Goal: Contribute content: Contribute content

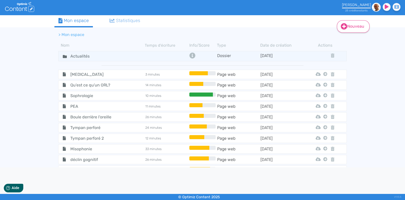
click at [355, 26] on link "Nouveau" at bounding box center [353, 26] width 33 height 12
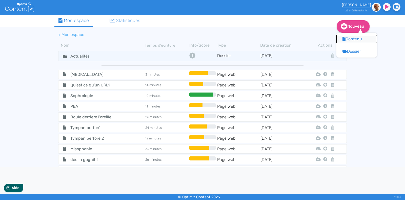
click at [351, 35] on button "Contenu" at bounding box center [356, 39] width 41 height 8
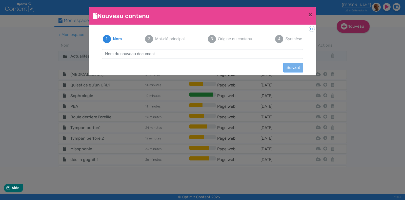
type input "Q"
type input "Syndrome de BOR"
click at [294, 68] on button "Suivant" at bounding box center [293, 68] width 20 height 10
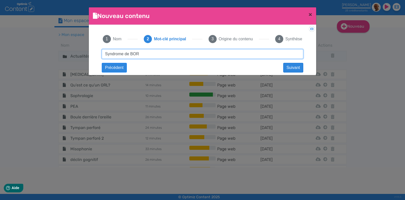
type input "Syndrome de BOR"
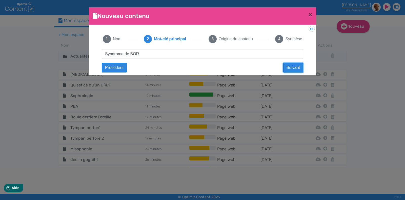
click at [290, 69] on button "Suivant" at bounding box center [293, 68] width 20 height 10
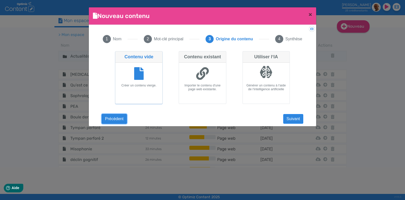
click at [118, 122] on button "Précédent" at bounding box center [114, 119] width 25 height 10
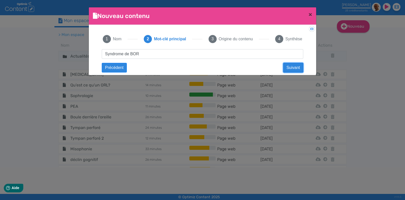
click at [293, 67] on button "Suivant" at bounding box center [293, 68] width 20 height 10
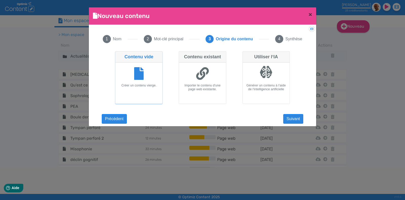
click at [147, 71] on div at bounding box center [138, 74] width 43 height 19
click at [118, 54] on input "Contenu vide Créer un contenu vierge." at bounding box center [116, 52] width 3 height 3
click at [292, 121] on button "Suivant" at bounding box center [293, 119] width 20 height 10
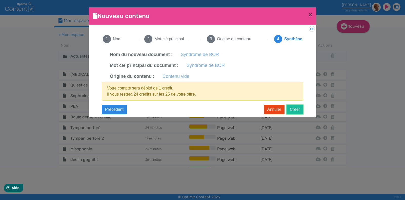
click at [295, 107] on button "Créer" at bounding box center [295, 110] width 17 height 10
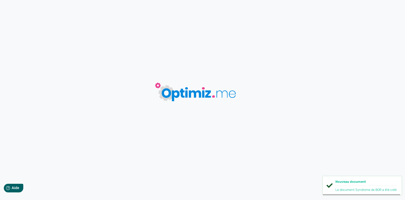
type input "Syndrome de BOR"
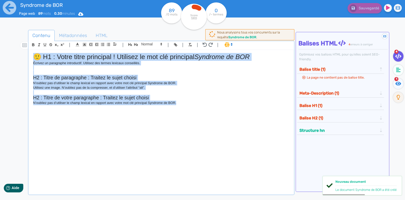
drag, startPoint x: 183, startPoint y: 108, endPoint x: 1, endPoint y: 40, distance: 193.9
click at [1, 40] on div "Syndrome de BOR Page web 89 mots 0.30 minutes Html Pdf Word 89 /0 mots Score SE…" at bounding box center [202, 116] width 405 height 232
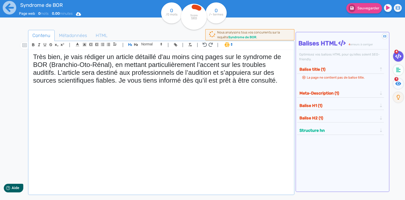
click at [274, 79] on h1 "Très bien, je vais rédiger un article détaillé d'au moins cinq pages sur le syn…" at bounding box center [161, 69] width 256 height 32
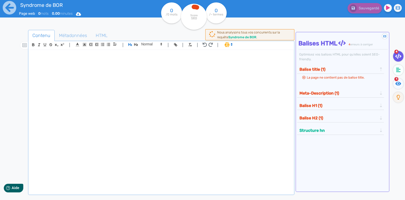
click at [68, 69] on div at bounding box center [161, 120] width 264 height 140
click at [59, 84] on div at bounding box center [161, 120] width 264 height 140
click at [55, 61] on div at bounding box center [161, 120] width 264 height 140
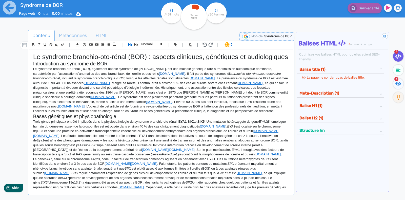
drag, startPoint x: 209, startPoint y: 81, endPoint x: 160, endPoint y: 82, distance: 49.1
click at [160, 82] on p "Le syndrome branchio-oto-rénal (BOR), également appelé syndrome de Melnick-Fras…" at bounding box center [161, 90] width 256 height 47
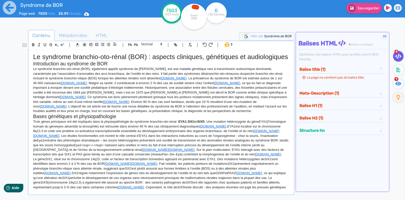
click at [194, 88] on p "Le syndrome branchio-oto-rénal (BOR), également appelé syndrome de Melnick-Fras…" at bounding box center [161, 90] width 256 height 47
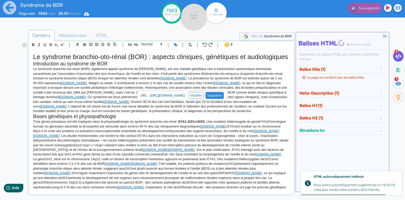
click at [224, 94] on link at bounding box center [214, 95] width 20 height 4
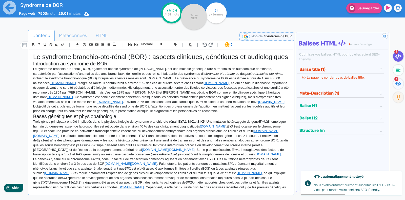
click at [76, 85] on link "iowaprotocols.medicine.uiowa.edu" at bounding box center [63, 83] width 26 height 4
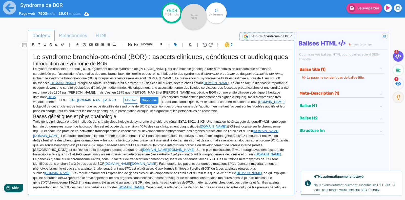
click at [149, 102] on link at bounding box center [148, 100] width 20 height 4
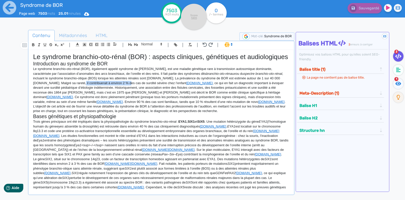
drag, startPoint x: 84, startPoint y: 90, endPoint x: 134, endPoint y: 91, distance: 50.6
click at [134, 91] on p "Le syndrome branchio-oto-rénal (BOR), également appelé syndrome de Melnick-Fras…" at bounding box center [161, 90] width 256 height 47
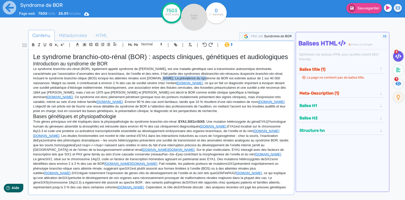
drag, startPoint x: 169, startPoint y: 87, endPoint x: 209, endPoint y: 85, distance: 40.3
click at [209, 85] on p "Le syndrome branchio-oto-rénal (BOR), également appelé syndrome de Melnick-Fras…" at bounding box center [161, 90] width 256 height 47
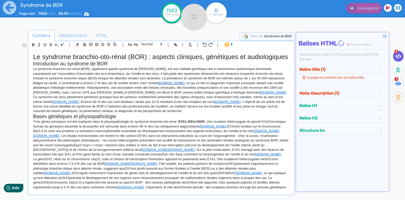
drag, startPoint x: 176, startPoint y: 92, endPoint x: 226, endPoint y: 89, distance: 49.9
click at [185, 85] on link "iowaprotocols.medicine.uiowa.edu" at bounding box center [171, 83] width 26 height 4
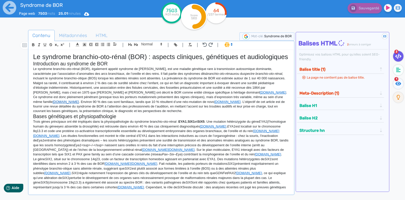
drag, startPoint x: 52, startPoint y: 109, endPoint x: 102, endPoint y: 109, distance: 49.6
click at [79, 104] on link "iowaprotocols.medicine.uiowa.edu" at bounding box center [66, 102] width 26 height 4
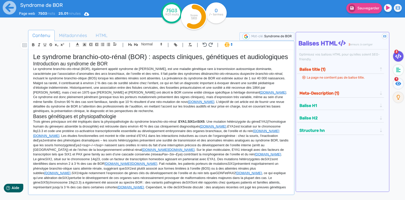
drag, startPoint x: 214, startPoint y: 101, endPoint x: 264, endPoint y: 99, distance: 50.2
click at [264, 99] on p "Le syndrome branchio-oto-rénal (BOR), également appelé syndrome de Melnick-Fras…" at bounding box center [161, 90] width 256 height 47
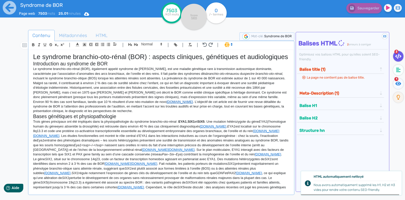
drag, startPoint x: 126, startPoint y: 110, endPoint x: 176, endPoint y: 108, distance: 49.7
click at [176, 108] on p "Le syndrome branchio-oto-rénal (BOR), également appelé syndrome de Melnick-Fras…" at bounding box center [161, 90] width 256 height 47
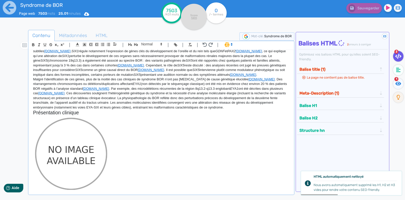
scroll to position [173, 0]
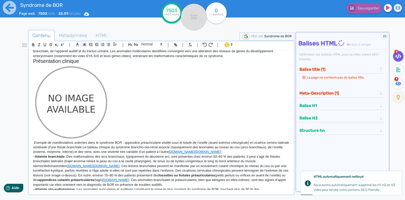
click at [52, 121] on img at bounding box center [71, 102] width 76 height 76
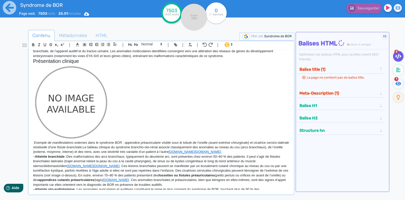
click at [73, 89] on img at bounding box center [71, 102] width 76 height 76
click at [119, 110] on p at bounding box center [161, 102] width 256 height 76
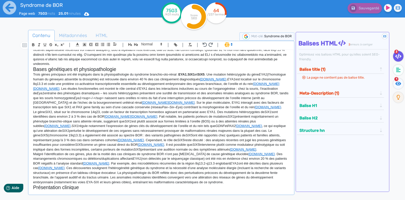
scroll to position [56, 0]
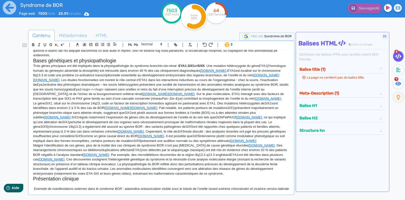
drag, startPoint x: 221, startPoint y: 79, endPoint x: 271, endPoint y: 78, distance: 50.7
click at [271, 78] on p "Trois gènes principaux ont été impliqués dans la physiopathologie du syndrome b…" at bounding box center [161, 82] width 256 height 37
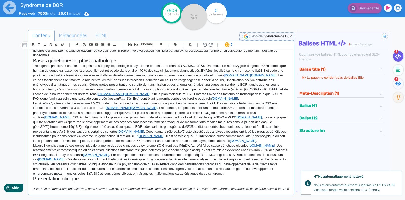
drag, startPoint x: 38, startPoint y: 87, endPoint x: 115, endPoint y: 87, distance: 77.2
click at [115, 87] on p "Trois gènes principaux ont été impliqués dans la physiopathologie du syndrome b…" at bounding box center [161, 82] width 256 height 37
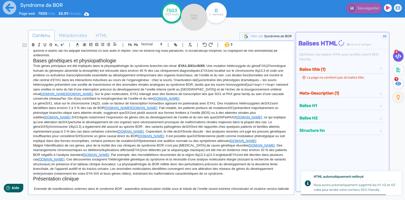
drag, startPoint x: 78, startPoint y: 102, endPoint x: 151, endPoint y: 100, distance: 72.7
click at [151, 100] on p "Trois gènes principaux ont été impliqués dans la physiopathologie du syndrome b…" at bounding box center [161, 82] width 256 height 37
drag, startPoint x: 154, startPoint y: 107, endPoint x: 190, endPoint y: 106, distance: 35.7
click at [190, 101] on p "Trois gènes principaux ont été impliqués dans la physiopathologie du syndrome b…" at bounding box center [161, 82] width 256 height 37
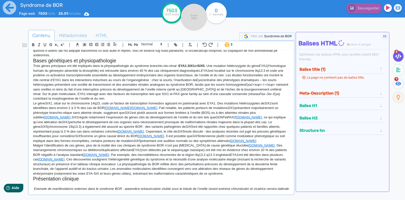
drag, startPoint x: 104, startPoint y: 116, endPoint x: 176, endPoint y: 115, distance: 72.2
click at [176, 115] on p "Le gène SIX1 , situé sur le chromosome 14q23, code un facteur de transcription …" at bounding box center [161, 122] width 256 height 42
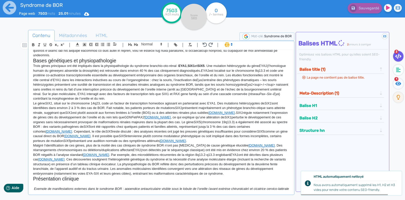
drag, startPoint x: 222, startPoint y: 120, endPoint x: 272, endPoint y: 119, distance: 50.4
click at [272, 119] on p "Le gène SIX1 , situé sur le chromosome 14q23, code un facteur de transcription …" at bounding box center [161, 122] width 256 height 42
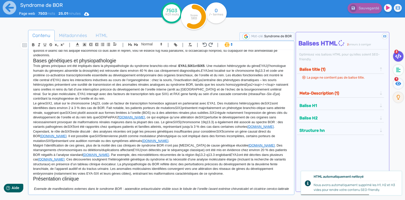
drag, startPoint x: 142, startPoint y: 126, endPoint x: 192, endPoint y: 125, distance: 50.4
click at [192, 125] on p "Le gène SIX1 , situé sur le chromosome 14q23, code un facteur de transcription …" at bounding box center [161, 122] width 256 height 42
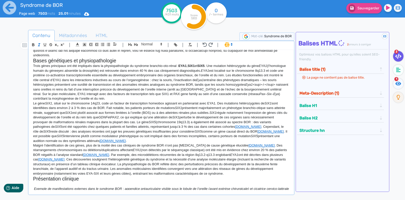
drag, startPoint x: 46, startPoint y: 139, endPoint x: 95, endPoint y: 136, distance: 49.4
click at [95, 136] on p "Le gène SIX1 , situé sur le chromosome 14q23, code un facteur de transcription …" at bounding box center [161, 122] width 256 height 42
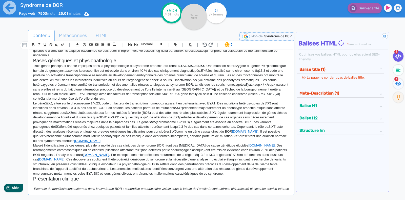
drag, startPoint x: 255, startPoint y: 139, endPoint x: 277, endPoint y: 136, distance: 22.7
click at [277, 136] on p "Le gène SIX1 , situé sur le chromosome 14q23, code un facteur de transcription …" at bounding box center [161, 122] width 256 height 42
drag, startPoint x: 74, startPoint y: 148, endPoint x: 124, endPoint y: 147, distance: 50.1
click at [72, 143] on link "iowaprotocols.medicine.uiowa.edu" at bounding box center [59, 141] width 26 height 4
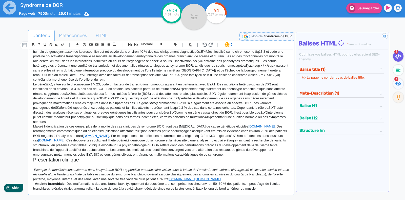
scroll to position [92, 0]
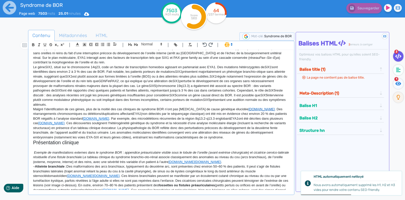
drag, startPoint x: 231, startPoint y: 116, endPoint x: 272, endPoint y: 116, distance: 40.8
click at [272, 116] on p "Malgré l’identification de ces gènes, plus de la moitié des cas cliniques de sy…" at bounding box center [161, 123] width 256 height 33
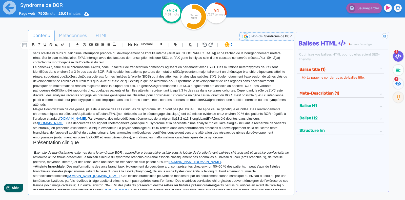
drag, startPoint x: 75, startPoint y: 126, endPoint x: 115, endPoint y: 126, distance: 40.5
click at [115, 126] on p "Malgré l’identification de ces gènes, plus de la moitié des cas cliniques de sy…" at bounding box center [161, 123] width 256 height 33
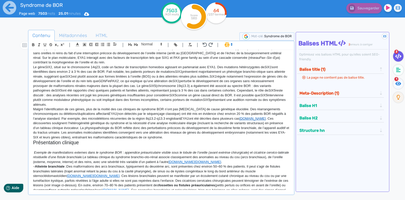
drag, startPoint x: 38, startPoint y: 131, endPoint x: 78, endPoint y: 129, distance: 40.1
click at [239, 120] on link "ijponline.biomedcentral.com" at bounding box center [252, 118] width 26 height 4
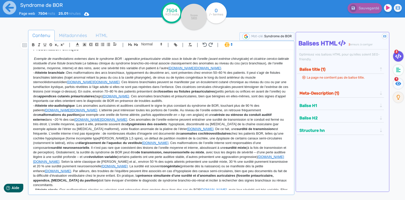
scroll to position [183, 0]
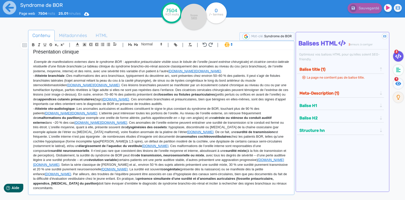
drag, startPoint x: 180, startPoint y: 80, endPoint x: 252, endPoint y: 79, distance: 72.2
click at [252, 73] on p "Exemple de manifestations externes dans le syndrome BOR : appendice préauricula…" at bounding box center [161, 66] width 256 height 14
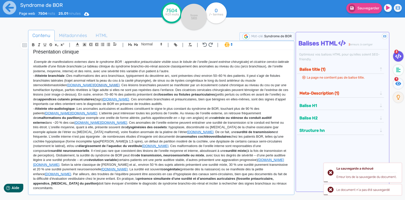
drag, startPoint x: 66, startPoint y: 92, endPoint x: 157, endPoint y: 92, distance: 90.6
click at [157, 92] on p "– Atteinte branchiale : Des malformations des arcs branchiaux, typiquement du d…" at bounding box center [161, 89] width 256 height 33
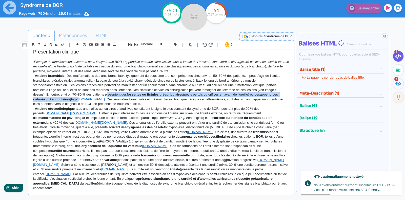
drag, startPoint x: 78, startPoint y: 107, endPoint x: 106, endPoint y: 103, distance: 27.3
click at [106, 103] on p "– Atteinte branchiale : Des malformations des arcs branchiaux, typiquement du d…" at bounding box center [161, 89] width 256 height 33
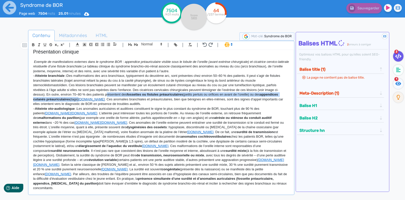
drag, startPoint x: 79, startPoint y: 107, endPoint x: 129, endPoint y: 107, distance: 49.6
click at [105, 101] on link "iowaprotocols.medicine.uiowa.edu" at bounding box center [91, 99] width 26 height 4
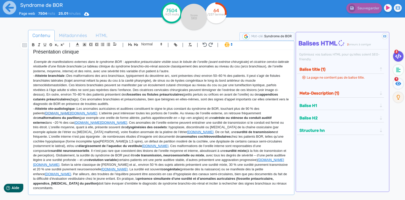
click at [45, 115] on link "ijponline.biomedcentral.com" at bounding box center [58, 113] width 26 height 4
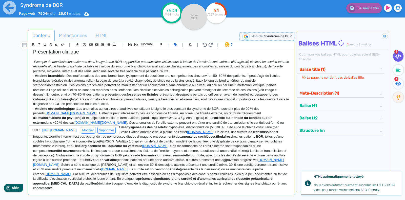
drag, startPoint x: 44, startPoint y: 122, endPoint x: 135, endPoint y: 122, distance: 90.6
click at [135, 122] on p "– Atteinte oto-audiologique : Les anomalies auriculaires et auditives constitue…" at bounding box center [161, 148] width 256 height 84
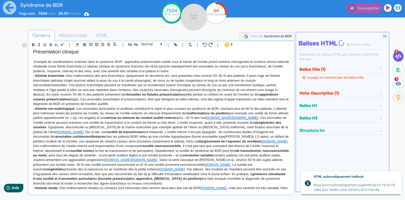
drag, startPoint x: 38, startPoint y: 130, endPoint x: 110, endPoint y: 130, distance: 71.6
click at [110, 130] on p "– Atteinte oto-audiologique : Les anomalies auriculaires et auditives constitue…" at bounding box center [161, 145] width 256 height 79
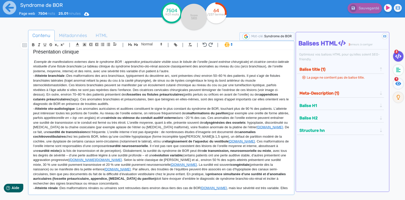
drag, startPoint x: 41, startPoint y: 140, endPoint x: 92, endPoint y: 137, distance: 50.9
click at [92, 137] on p "– Atteinte oto-audiologique : Les anomalies auriculaires et auditives constitue…" at bounding box center [161, 145] width 256 height 79
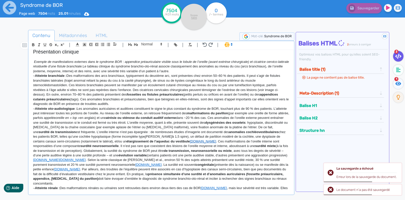
drag, startPoint x: 216, startPoint y: 150, endPoint x: 266, endPoint y: 148, distance: 49.7
click at [266, 148] on p "– Atteinte oto-audiologique : Les anomalies auriculaires et auditives constitue…" at bounding box center [161, 145] width 256 height 79
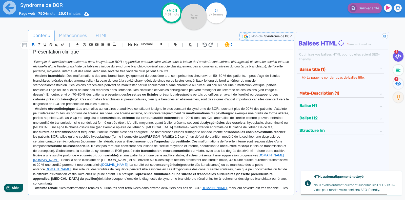
drag, startPoint x: 69, startPoint y: 168, endPoint x: 142, endPoint y: 167, distance: 72.9
click at [142, 167] on p "– Atteinte oto-audiologique : Les anomalies auriculaires et auditives constitue…" at bounding box center [161, 145] width 256 height 79
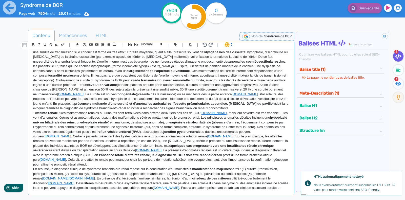
scroll to position [256, 0]
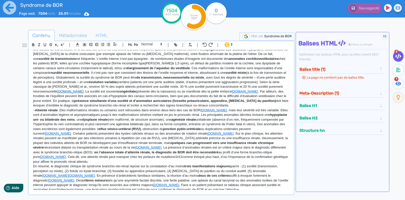
drag, startPoint x: 97, startPoint y: 97, endPoint x: 147, endPoint y: 97, distance: 49.6
click at [84, 93] on link "iowaprotocols.medicine.uiowa.edu" at bounding box center [70, 91] width 26 height 4
drag, startPoint x: 247, startPoint y: 99, endPoint x: 256, endPoint y: 99, distance: 9.6
click at [256, 99] on p "– Atteinte oto-audiologique : Les anomalies auriculaires et auditives constitue…" at bounding box center [161, 70] width 256 height 75
click at [232, 93] on link "fr.wikipedia.org" at bounding box center [218, 91] width 26 height 4
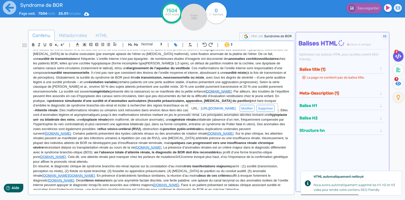
drag, startPoint x: 248, startPoint y: 99, endPoint x: 269, endPoint y: 99, distance: 21.5
click at [232, 93] on link "fr.wikipedia.org" at bounding box center [218, 91] width 26 height 4
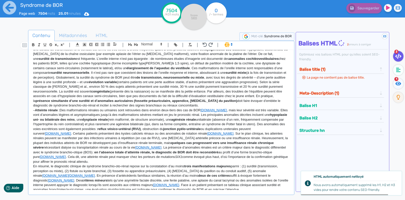
drag, startPoint x: 202, startPoint y: 118, endPoint x: 243, endPoint y: 117, distance: 40.8
click at [243, 117] on p "– Atteinte rénale : Des malformations rénales ou urinaires sont retrouvées dans…" at bounding box center [161, 136] width 256 height 56
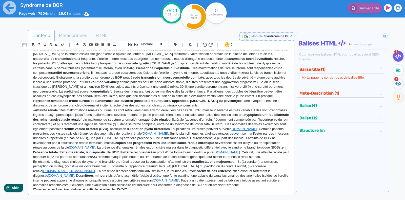
drag, startPoint x: 45, startPoint y: 141, endPoint x: 95, endPoint y: 141, distance: 50.4
click at [95, 141] on p "– Atteinte rénale : Des malformations rénales ou urinaires sont retrouvées dans…" at bounding box center [161, 133] width 256 height 51
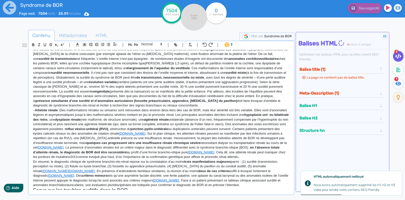
drag, startPoint x: 167, startPoint y: 139, endPoint x: 217, endPoint y: 141, distance: 50.2
click at [217, 141] on p "– Atteinte rénale : Des malformations rénales ou urinaires sont retrouvées dans…" at bounding box center [161, 133] width 256 height 51
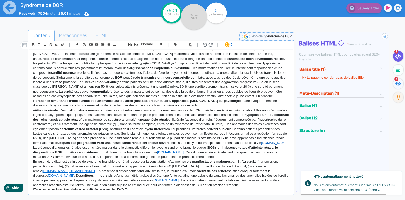
drag, startPoint x: 68, startPoint y: 153, endPoint x: 92, endPoint y: 154, distance: 24.6
click at [92, 154] on p "– Atteinte rénale : Des malformations rénales ou urinaires sont retrouvées dans…" at bounding box center [161, 133] width 256 height 51
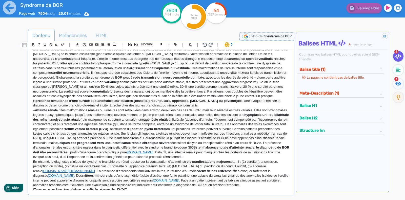
drag, startPoint x: 198, startPoint y: 161, endPoint x: 239, endPoint y: 157, distance: 40.6
click at [239, 157] on p "– Atteinte rénale : Des malformations rénales ou urinaires sont retrouvées dans…" at bounding box center [161, 133] width 256 height 51
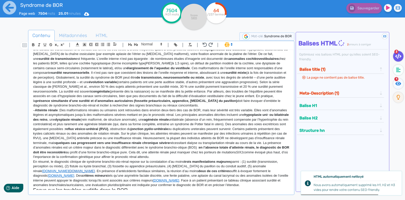
drag, startPoint x: 42, startPoint y: 178, endPoint x: 142, endPoint y: 176, distance: 99.5
click at [142, 176] on p "En résumé, le diagnostic clinique de syndrome branchio-oto-rénal repose sur la …" at bounding box center [161, 173] width 256 height 28
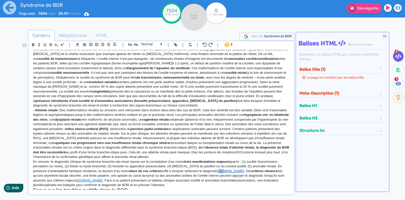
click at [222, 178] on p "En résumé, le diagnostic clinique de syndrome branchio-oto-rénal repose sur la …" at bounding box center [161, 173] width 256 height 28
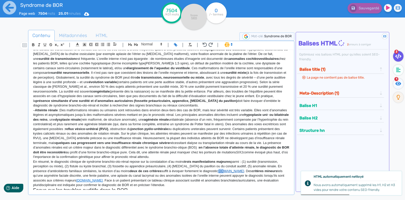
drag, startPoint x: 219, startPoint y: 178, endPoint x: 241, endPoint y: 177, distance: 21.5
click at [241, 177] on p "En résumé, le diagnostic clinique de syndrome branchio-oto-rénal repose sur la …" at bounding box center [161, 173] width 256 height 28
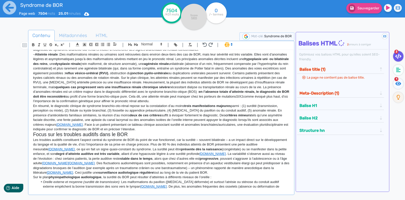
scroll to position [314, 0]
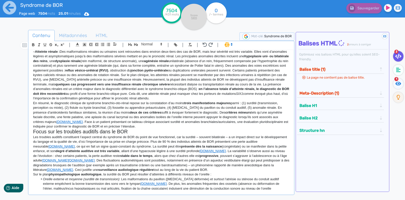
drag, startPoint x: 77, startPoint y: 130, endPoint x: 127, endPoint y: 128, distance: 49.9
click at [127, 128] on p "En résumé, le diagnostic clinique de syndrome branchio-oto-rénal repose sur la …" at bounding box center [161, 115] width 256 height 28
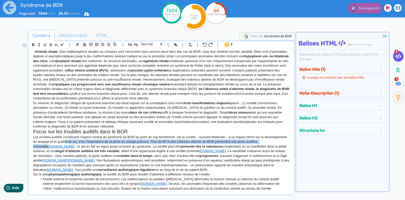
drag, startPoint x: 48, startPoint y: 153, endPoint x: 88, endPoint y: 151, distance: 39.8
click at [88, 151] on p "Les troubles auditifs constituent l’aspect central du syndrome de BOR du point …" at bounding box center [161, 153] width 256 height 37
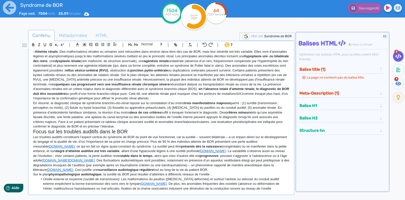
drag, startPoint x: 48, startPoint y: 154, endPoint x: 89, endPoint y: 153, distance: 41.3
click at [89, 153] on p "Les troubles auditifs constituent l’aspect central du syndrome de BOR du point …" at bounding box center [161, 153] width 256 height 37
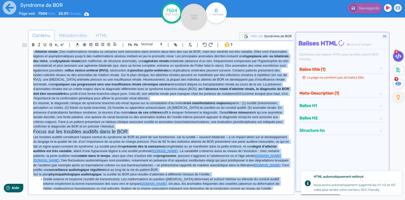
copy div "Le syndrome branchio-oto-rénal (BOR) : aspects cliniques, génétiques et audiolo…"
